Goal: Task Accomplishment & Management: Manage account settings

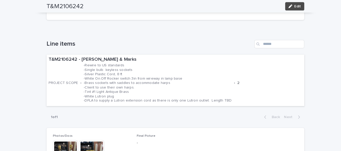
scroll to position [150, 0]
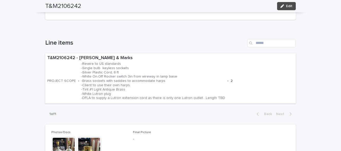
click at [285, 3] on button "Edit" at bounding box center [286, 6] width 19 height 8
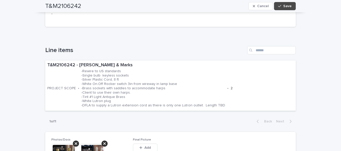
scroll to position [176, 0]
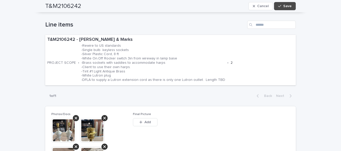
click at [151, 118] on button "Add" at bounding box center [145, 122] width 25 height 8
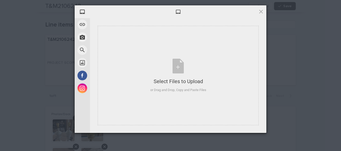
click at [174, 112] on div "Select Files to Upload or Drag and Drop, Copy and Paste Files" at bounding box center [178, 76] width 161 height 100
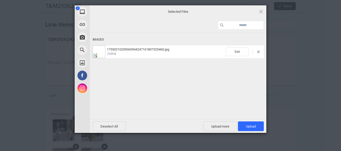
click at [247, 125] on span "Upload 1" at bounding box center [251, 127] width 10 height 4
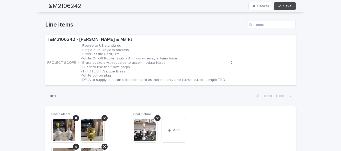
click at [175, 122] on button "Add" at bounding box center [173, 130] width 25 height 25
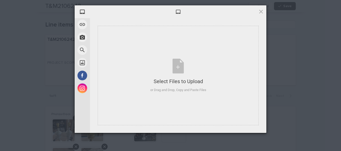
click at [205, 94] on div "Select Files to Upload or Drag and Drop, Copy and Paste Files" at bounding box center [178, 76] width 161 height 100
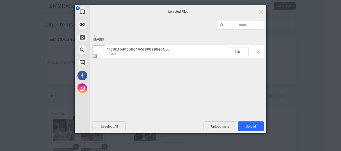
click at [253, 125] on span "Upload 1" at bounding box center [251, 127] width 10 height 4
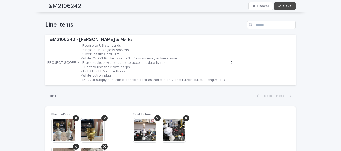
click at [291, 9] on button "Save" at bounding box center [285, 6] width 22 height 8
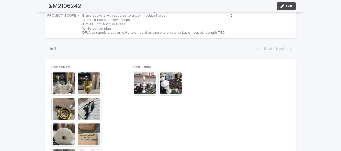
scroll to position [215, 0]
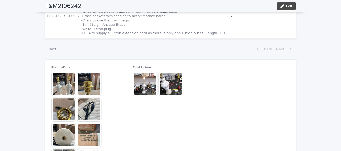
click at [63, 89] on img at bounding box center [63, 84] width 25 height 25
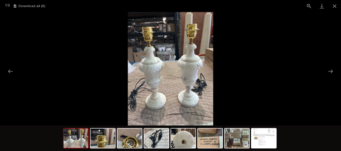
click at [332, 5] on button "Close gallery" at bounding box center [334, 6] width 13 height 12
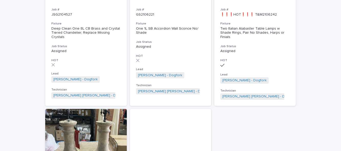
scroll to position [234, 0]
